Goal: Task Accomplishment & Management: Use online tool/utility

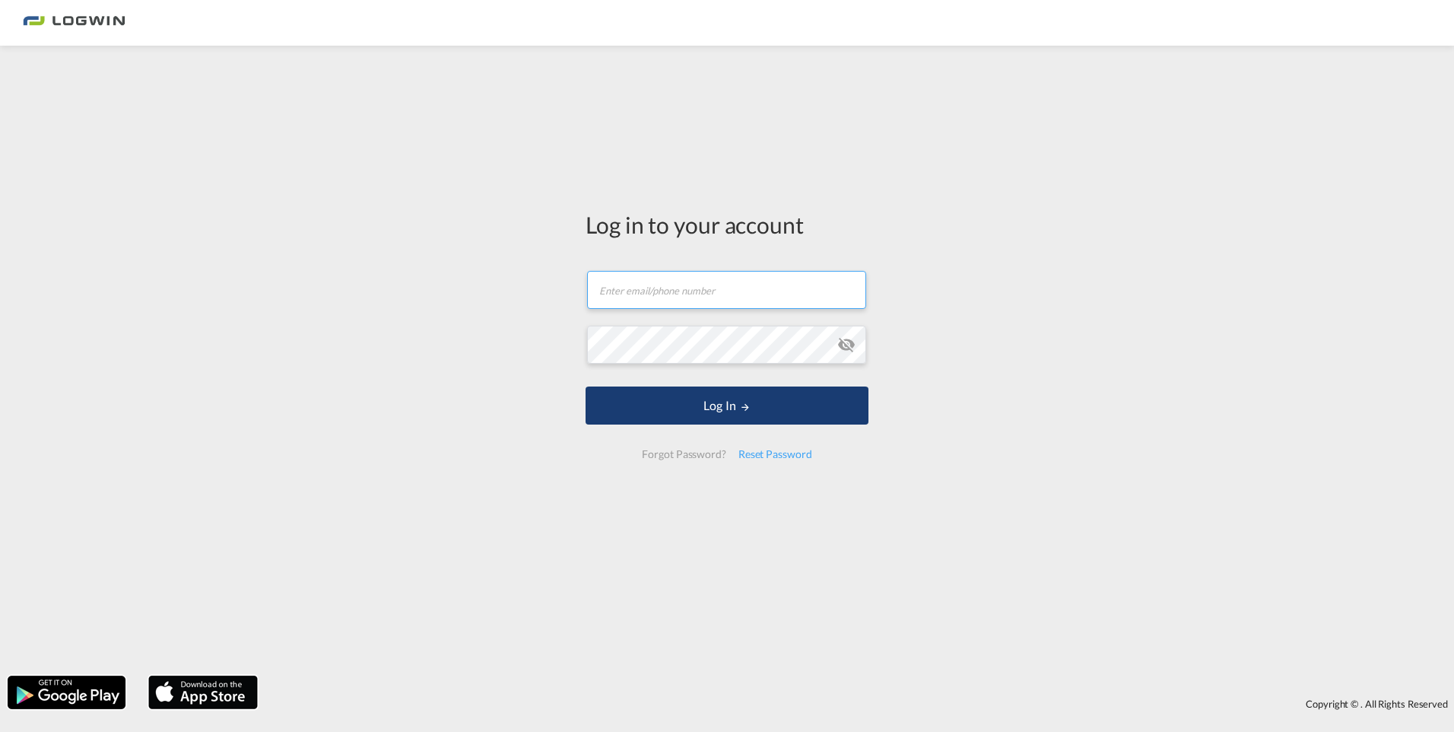
type input "[PERSON_NAME][EMAIL_ADDRESS][DOMAIN_NAME]"
click at [790, 389] on button "Log In" at bounding box center [727, 405] width 283 height 38
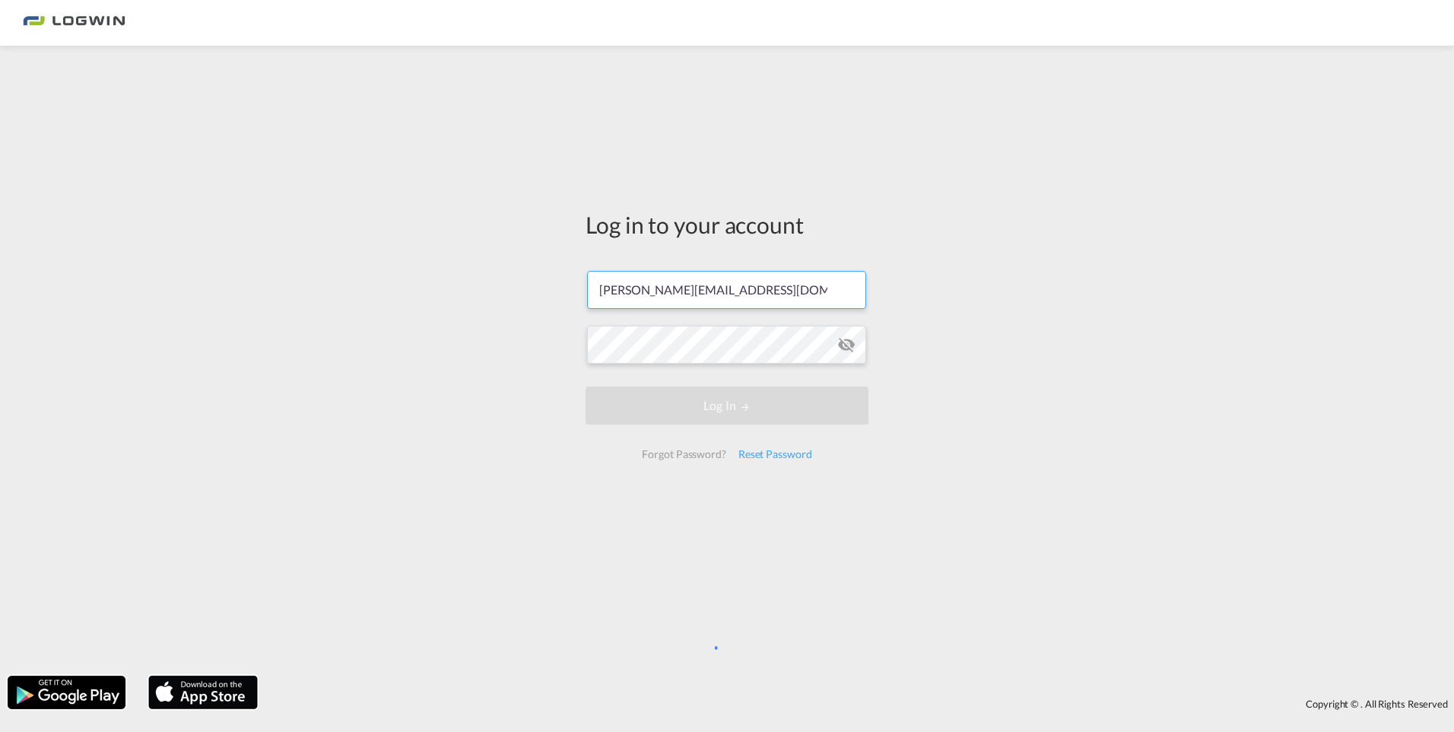
scroll to position [0, 36]
